Goal: Find specific page/section

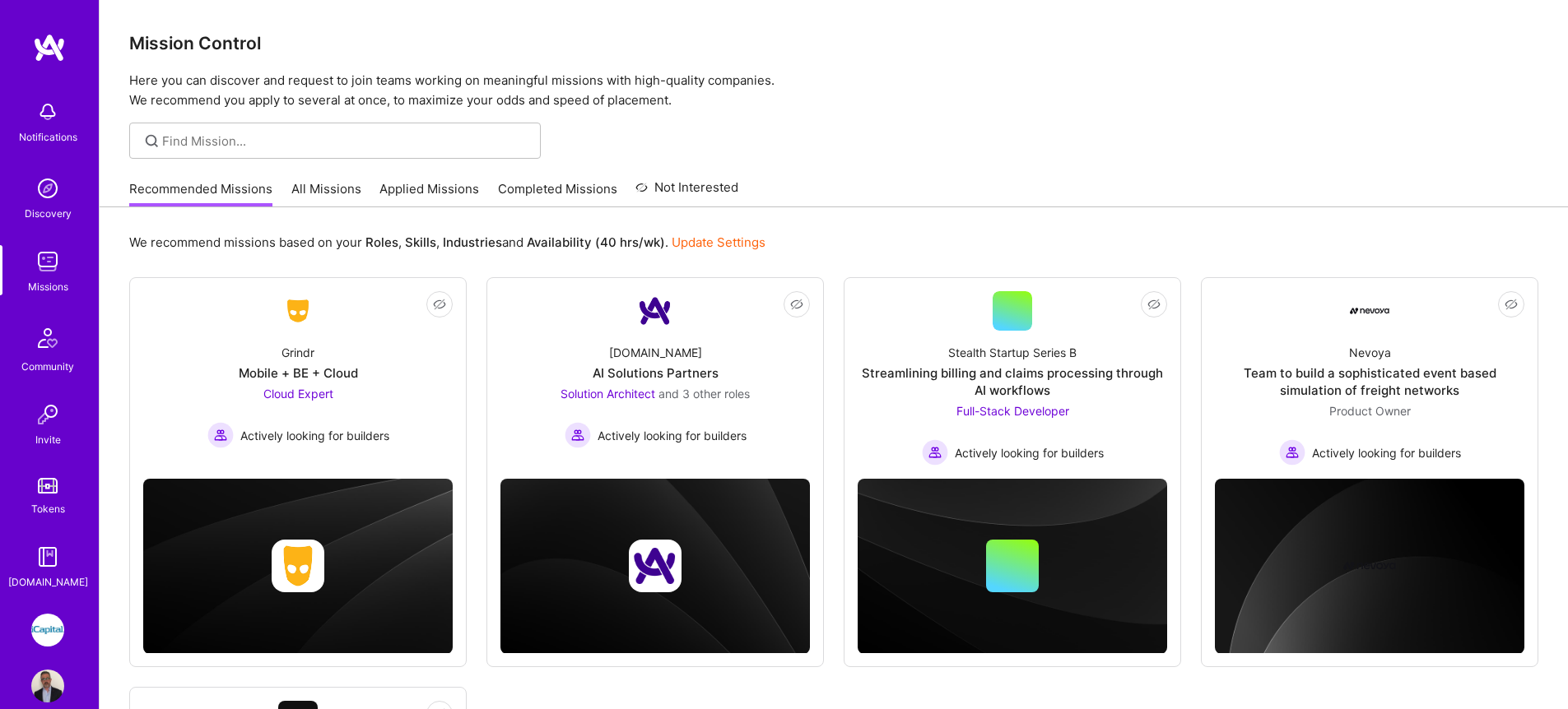
click at [336, 184] on link "All Missions" at bounding box center [326, 193] width 70 height 27
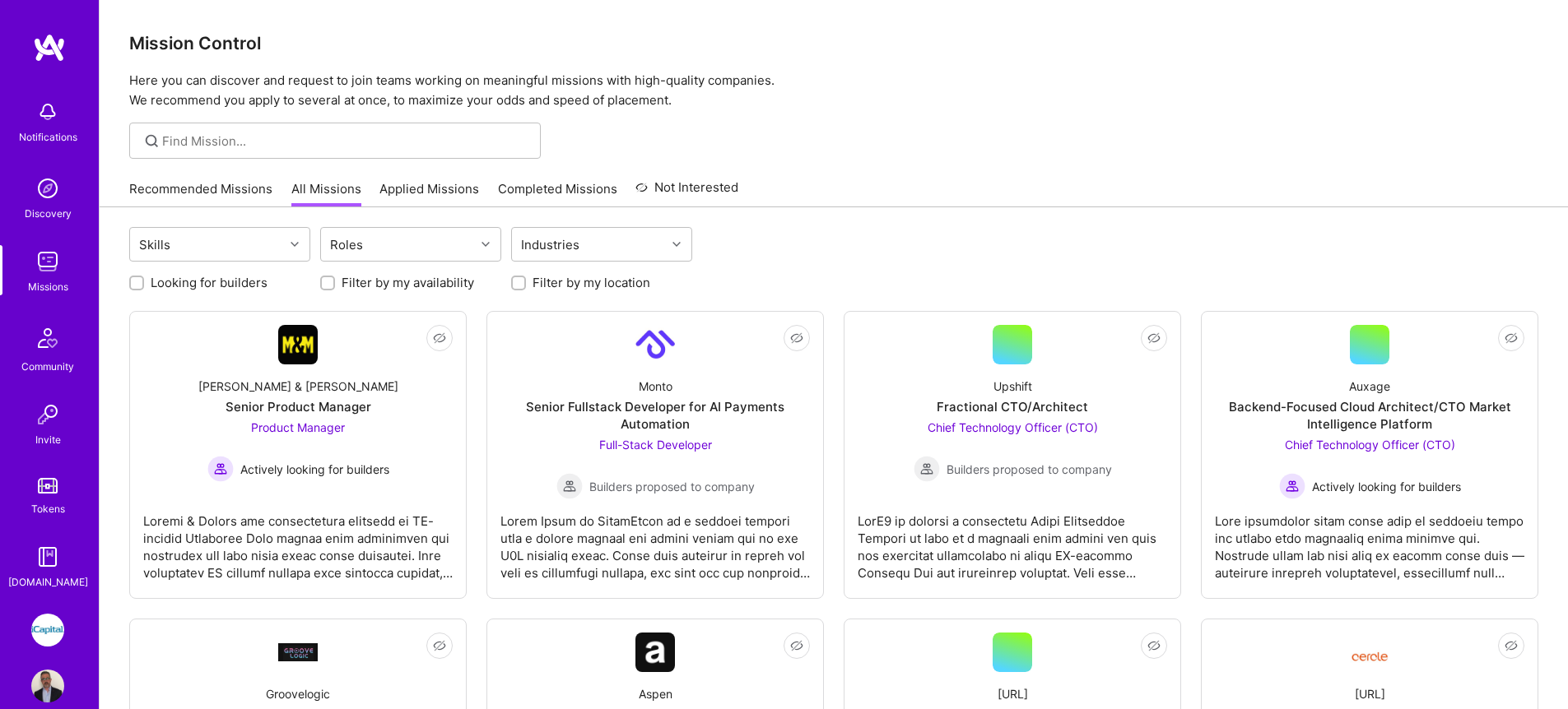
click at [48, 240] on div "Notifications Discovery Missions Community Invite Tokens [DOMAIN_NAME]" at bounding box center [50, 341] width 99 height 498
click at [422, 241] on div "Roles" at bounding box center [397, 244] width 153 height 33
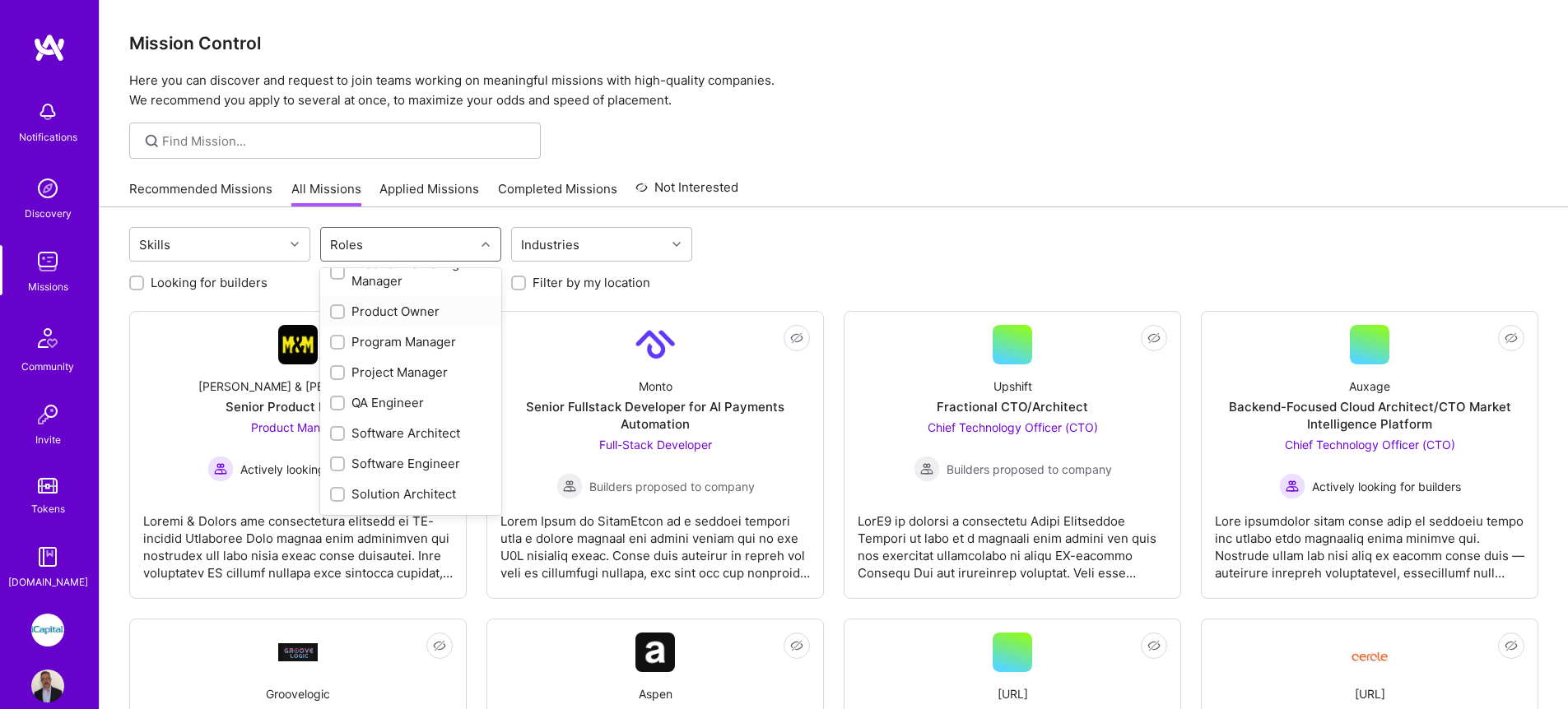
scroll to position [728, 0]
click at [377, 408] on div "QA Engineer" at bounding box center [410, 402] width 161 height 17
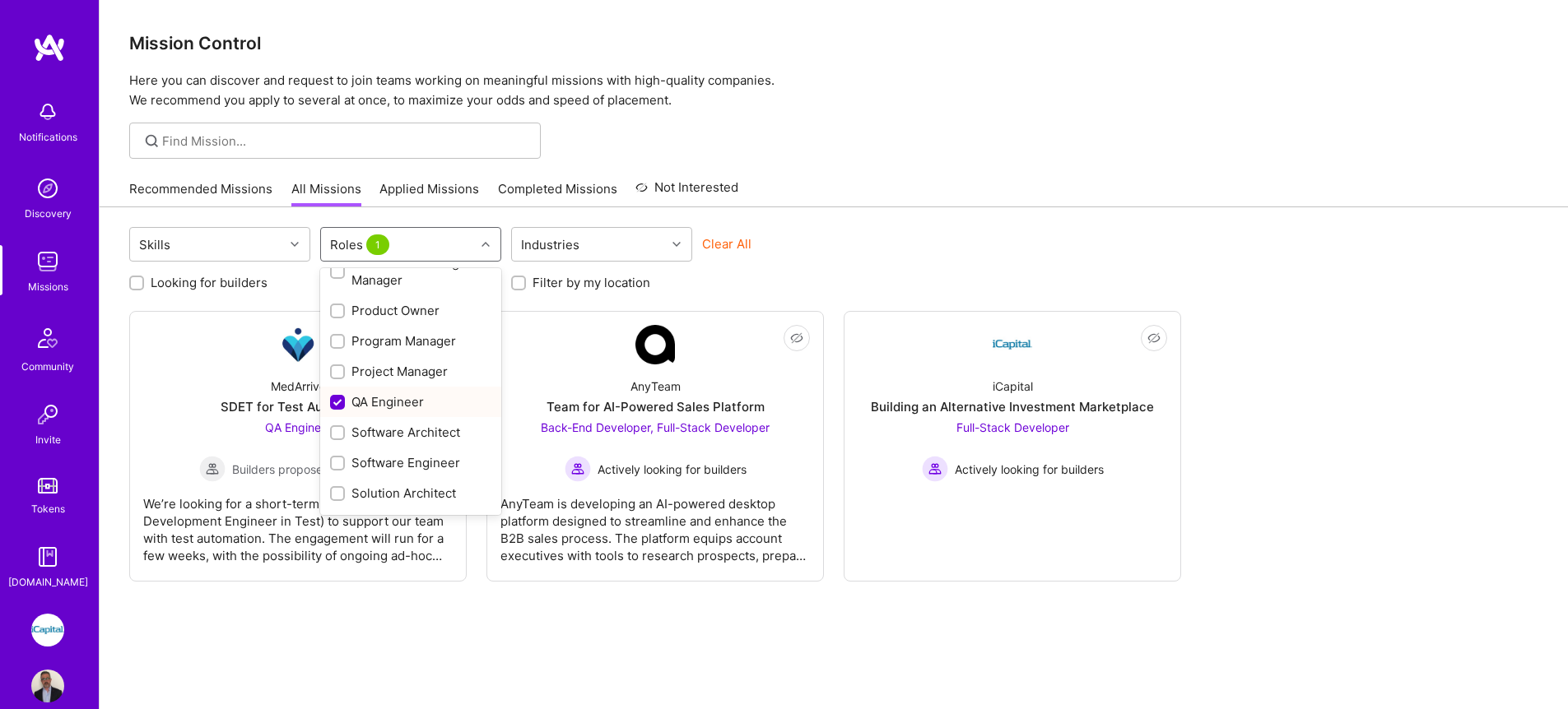
click at [377, 407] on div "QA Engineer" at bounding box center [410, 402] width 161 height 17
checkbox input "false"
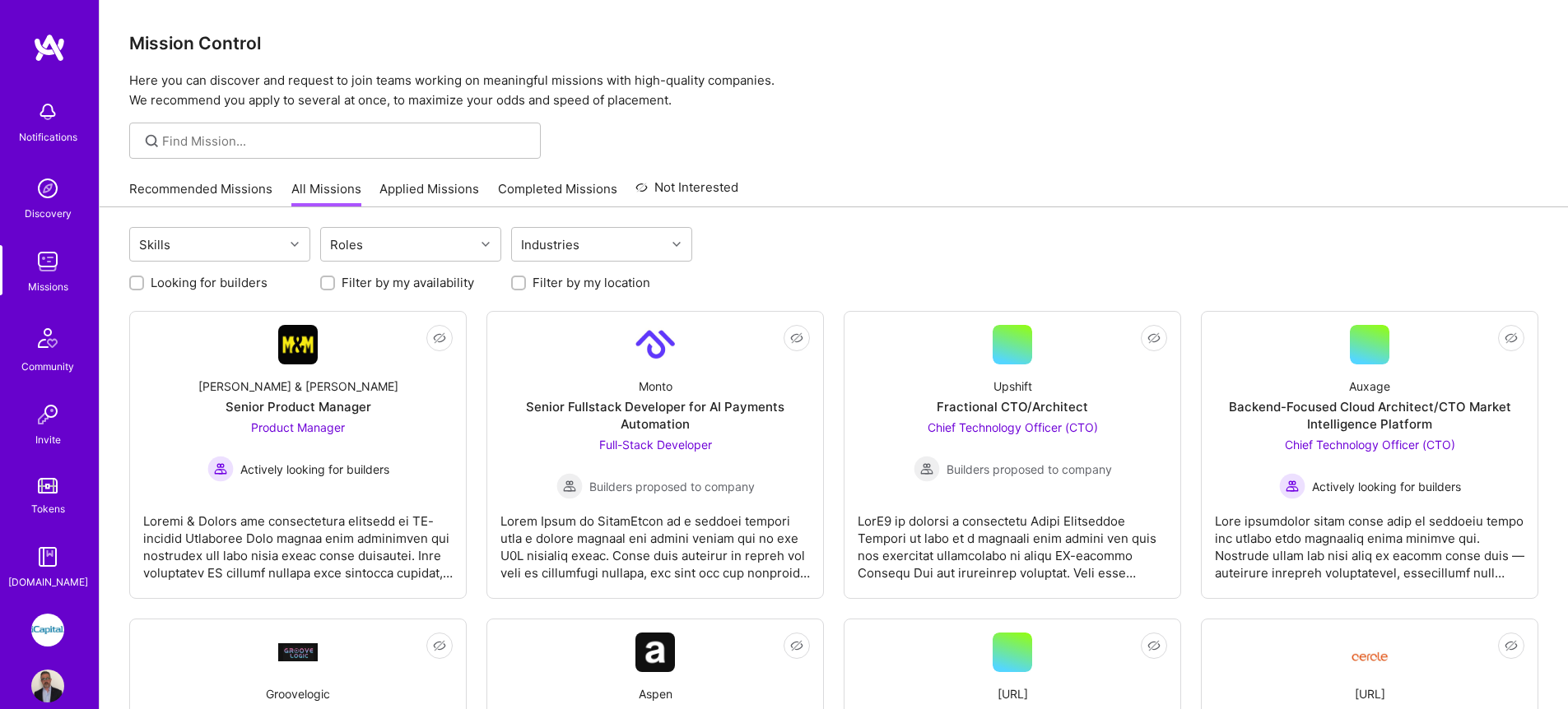
click at [49, 263] on img at bounding box center [48, 261] width 33 height 33
